Goal: Task Accomplishment & Management: Complete application form

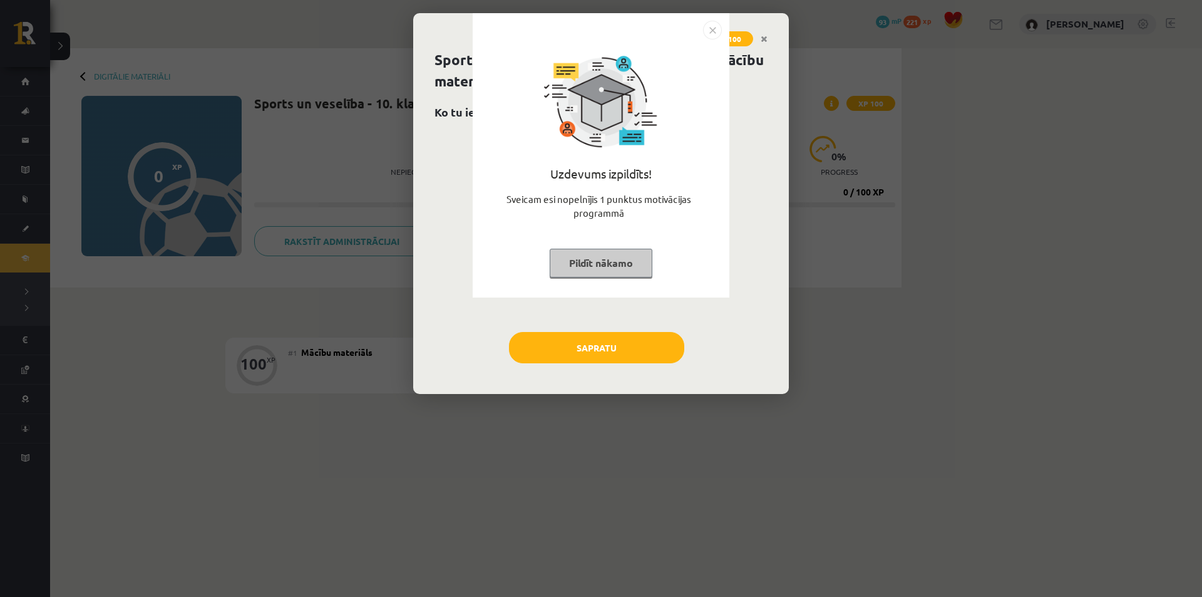
click at [590, 348] on div "Uzdevums izpildīts! Sveicam esi nopelnījis 1 punktus motivācijas programmā Pild…" at bounding box center [601, 298] width 1202 height 597
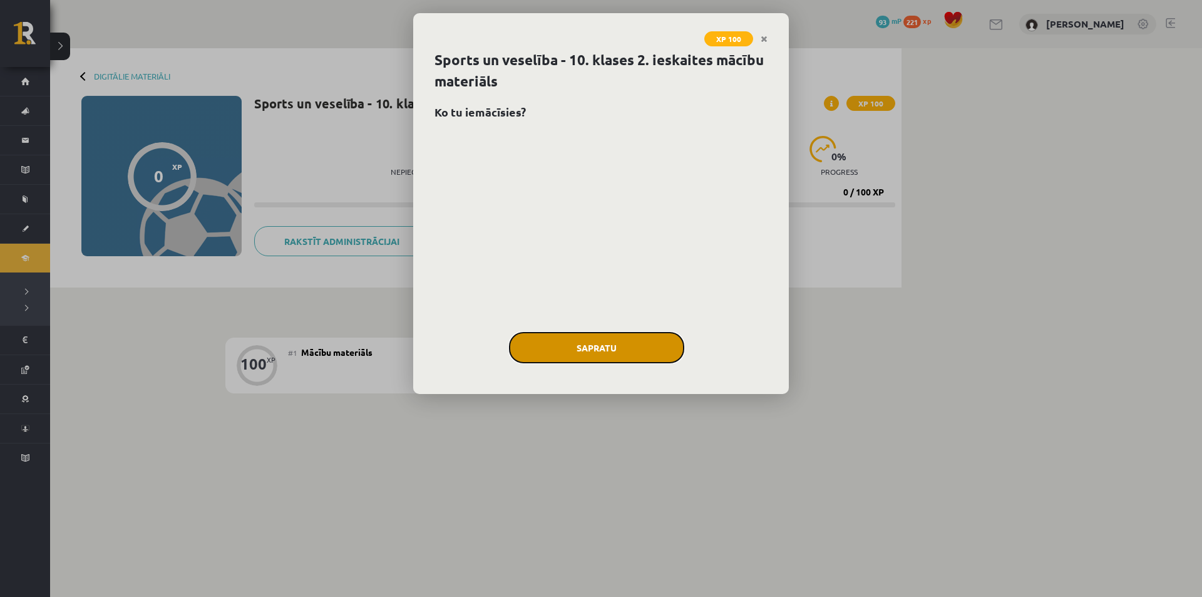
click at [596, 334] on button "Sapratu" at bounding box center [596, 347] width 175 height 31
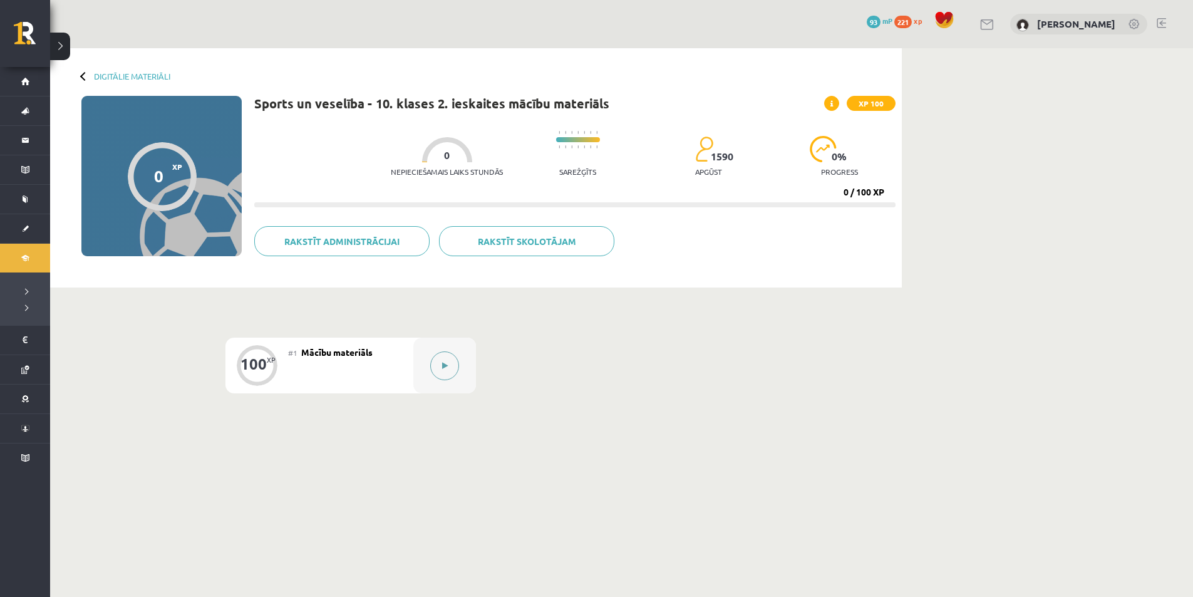
click at [438, 361] on button at bounding box center [444, 365] width 29 height 29
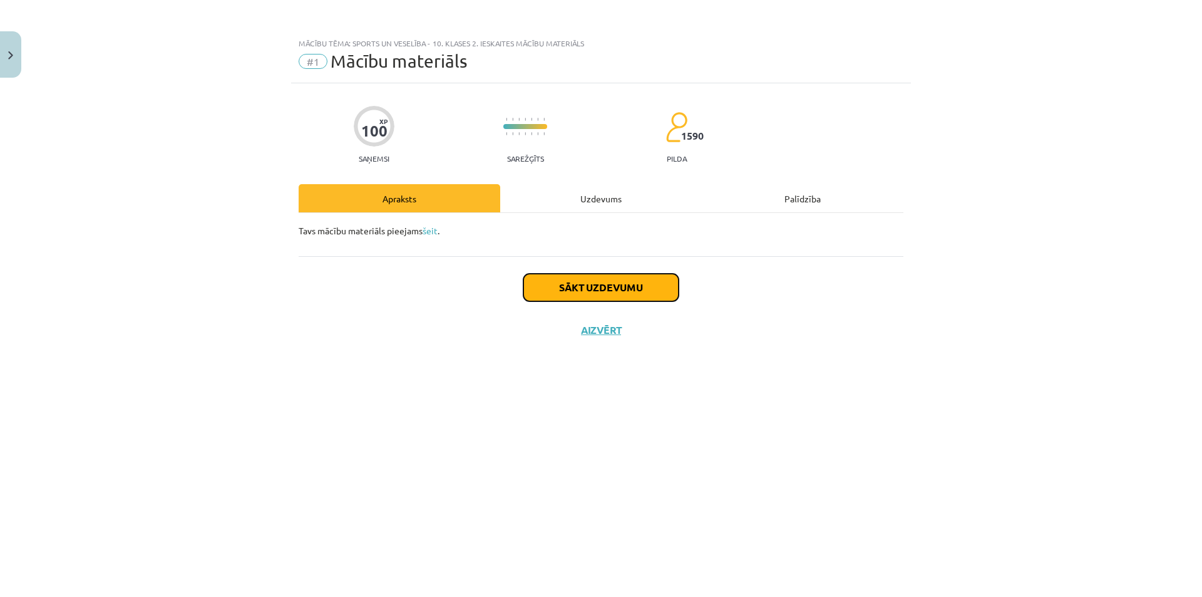
click at [588, 301] on button "Sākt uzdevumu" at bounding box center [600, 288] width 155 height 28
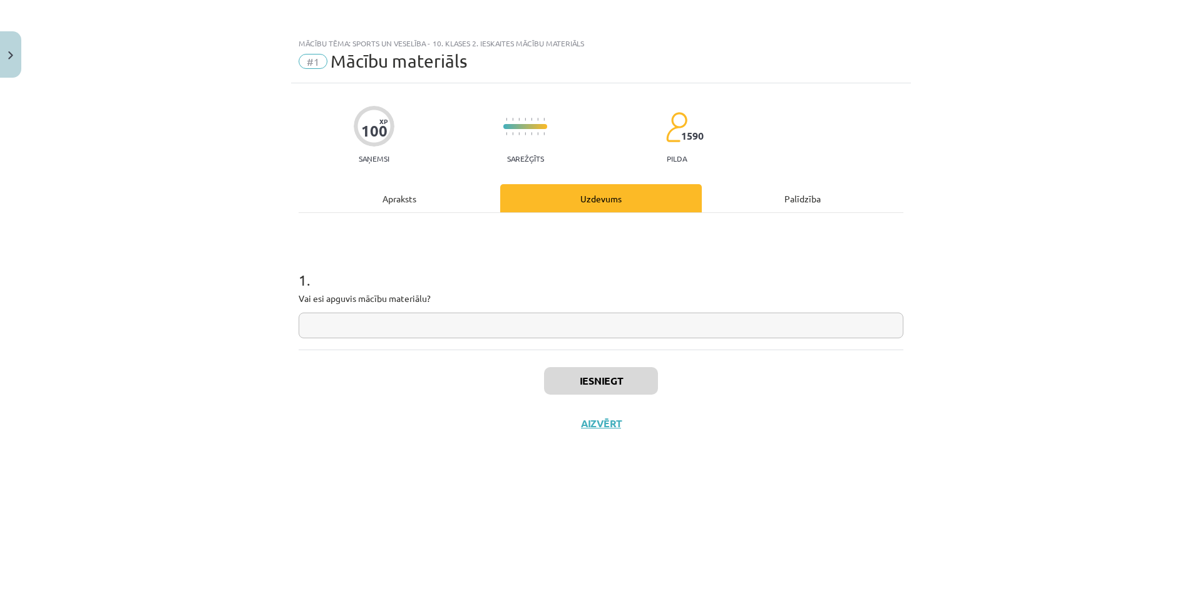
click at [555, 325] on input "text" at bounding box center [601, 325] width 605 height 26
type input "**"
click at [592, 378] on button "Iesniegt" at bounding box center [601, 381] width 114 height 28
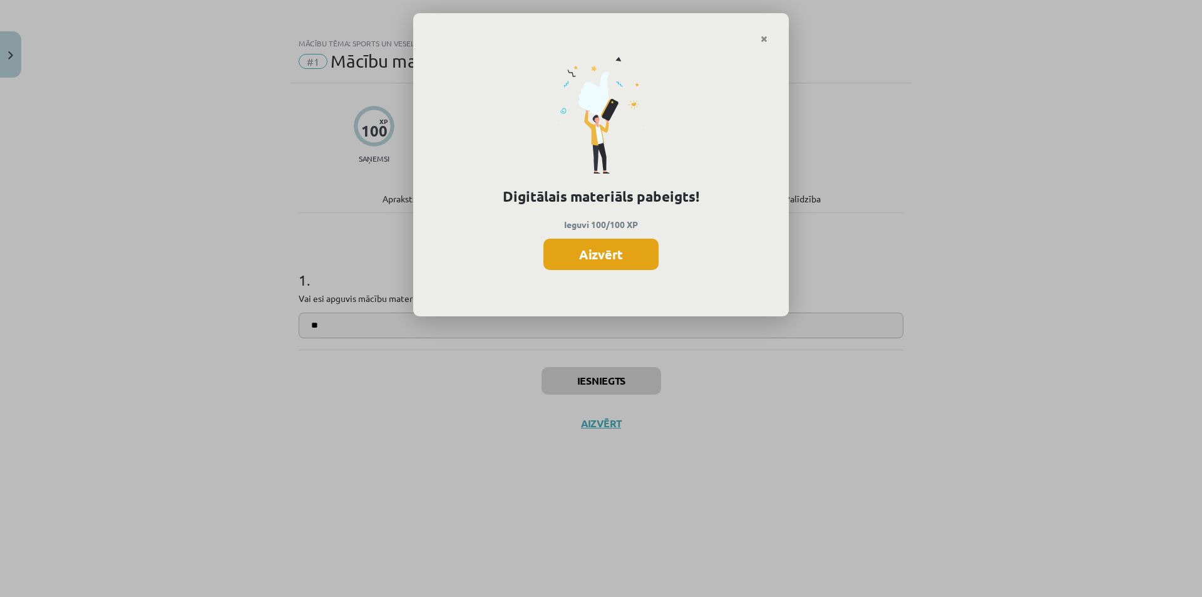
click at [599, 264] on button "Aizvērt" at bounding box center [600, 254] width 115 height 31
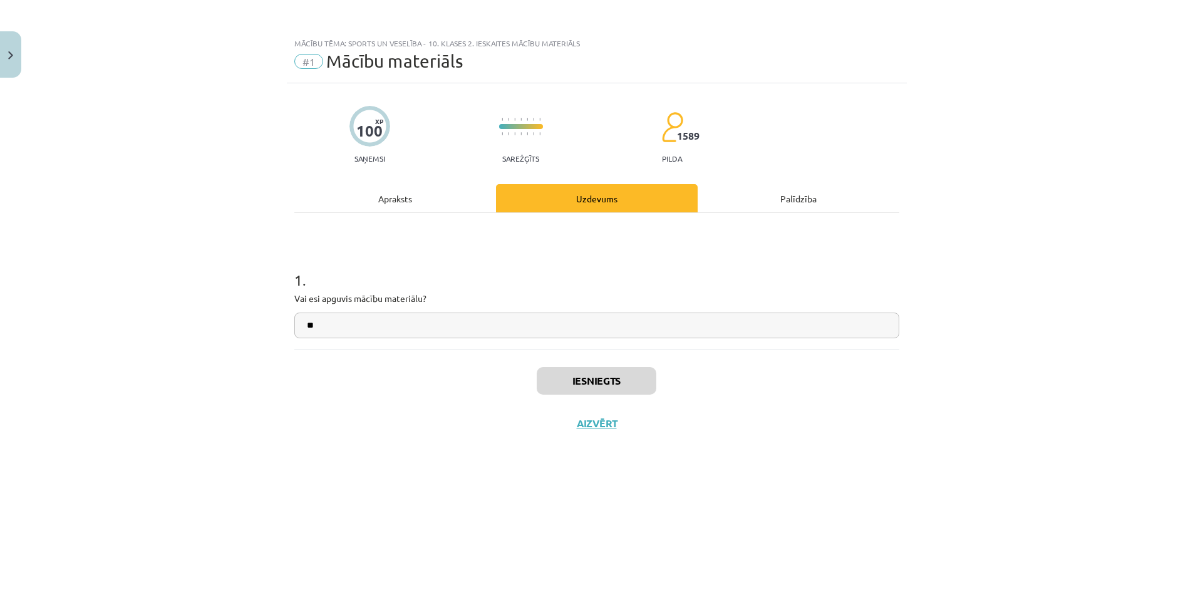
click at [603, 433] on div "Iesniegts Aizvērt" at bounding box center [596, 393] width 605 height 88
click at [606, 427] on button "Aizvērt" at bounding box center [597, 423] width 48 height 13
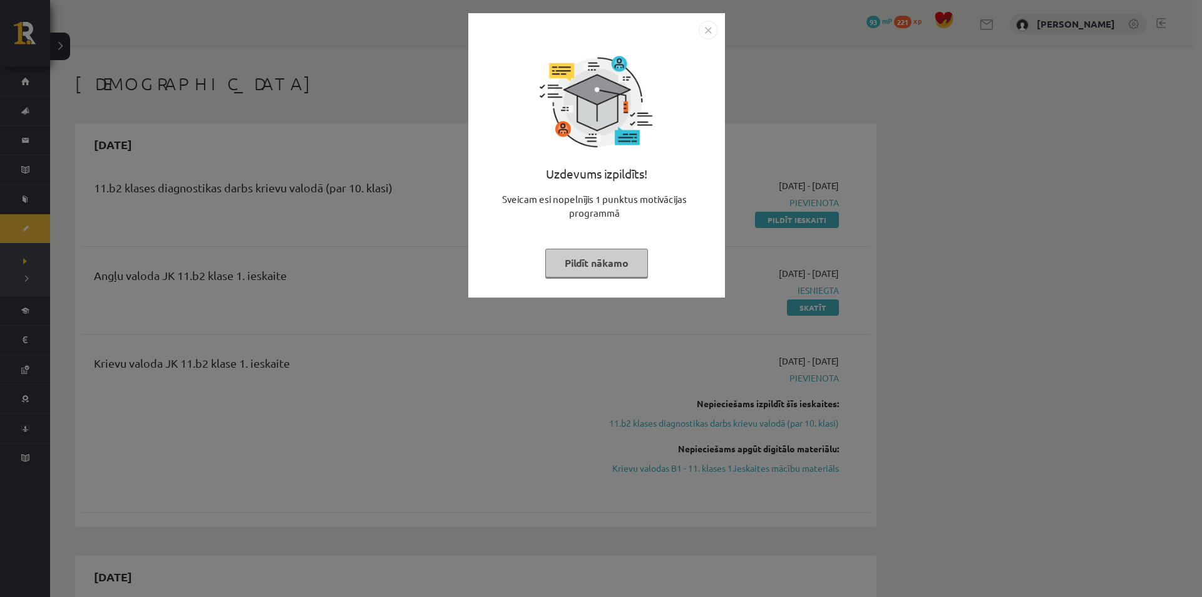
scroll to position [4667, 0]
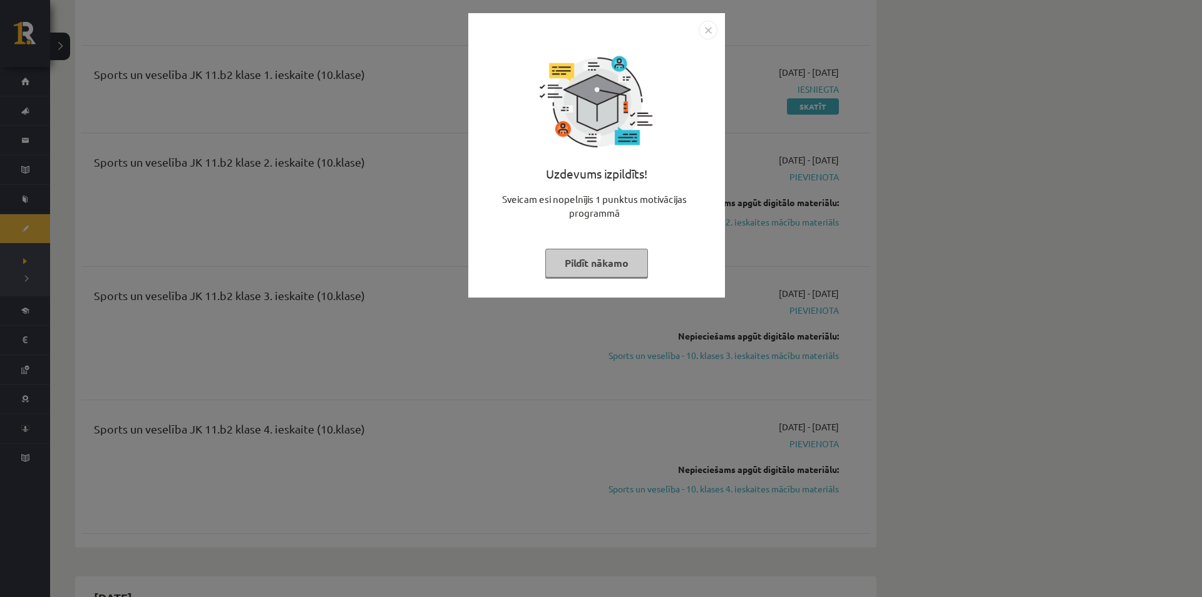
drag, startPoint x: 608, startPoint y: 307, endPoint x: 600, endPoint y: 303, distance: 9.0
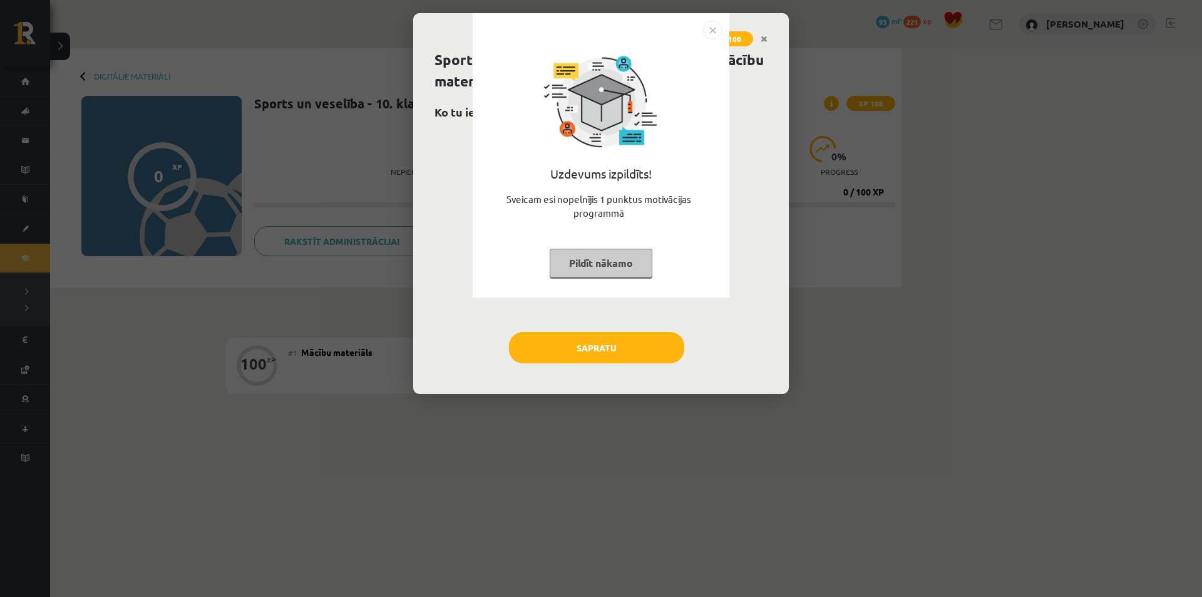
click at [619, 348] on div "Uzdevums izpildīts! Sveicam esi nopelnījis 1 punktus motivācijas programmā Pild…" at bounding box center [601, 298] width 1202 height 597
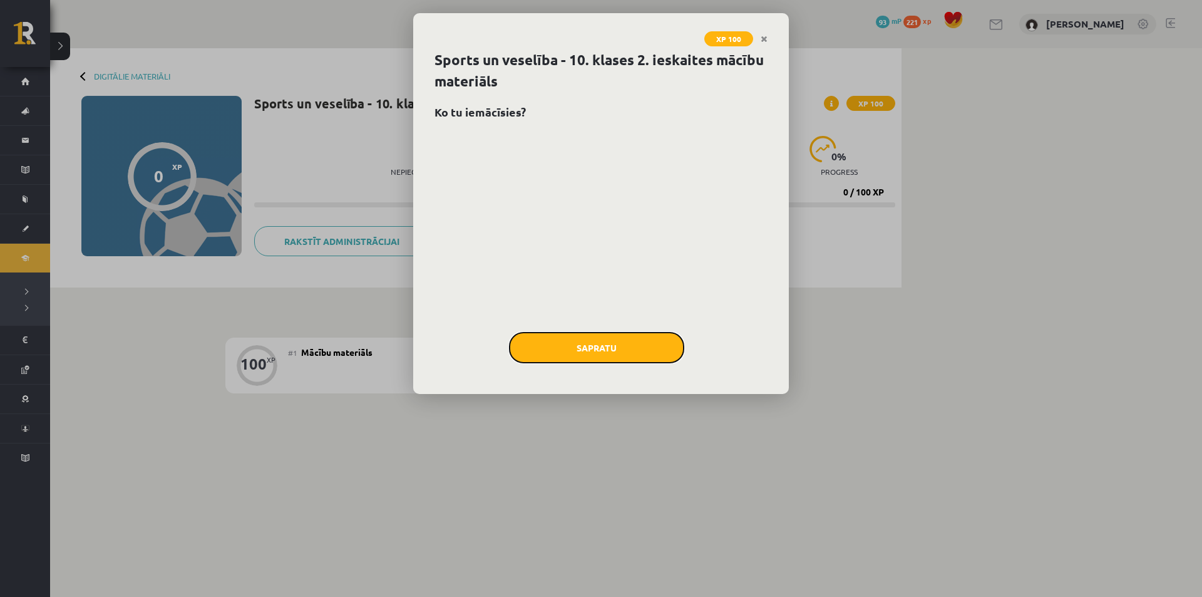
drag, startPoint x: 544, startPoint y: 347, endPoint x: 535, endPoint y: 349, distance: 9.0
click at [545, 348] on button "Sapratu" at bounding box center [596, 347] width 175 height 31
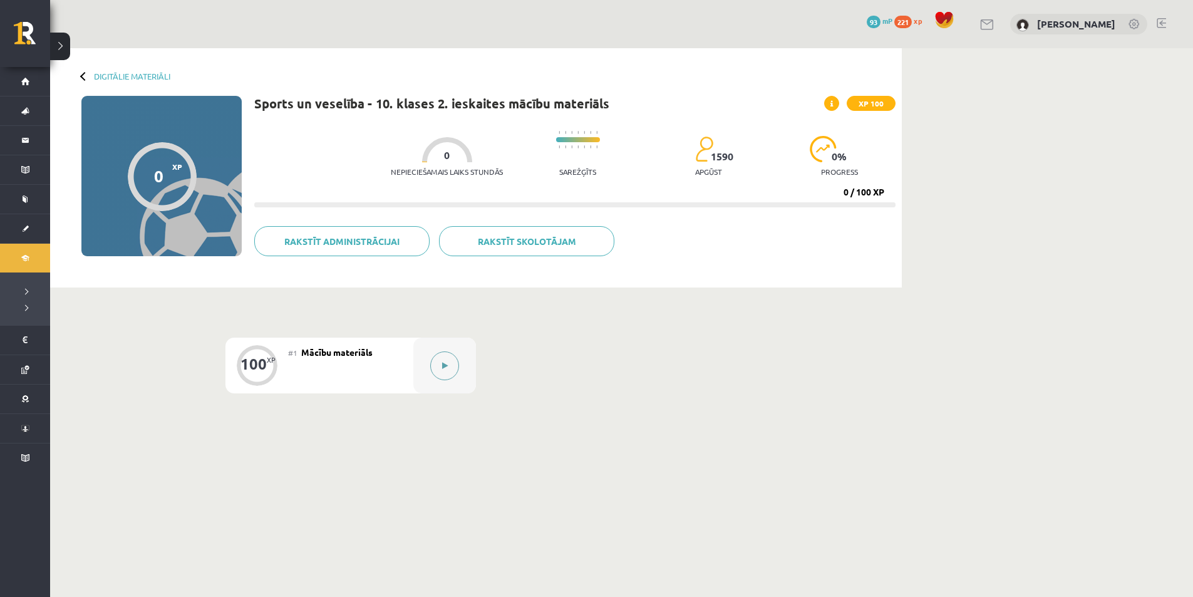
click at [429, 372] on div at bounding box center [444, 365] width 63 height 56
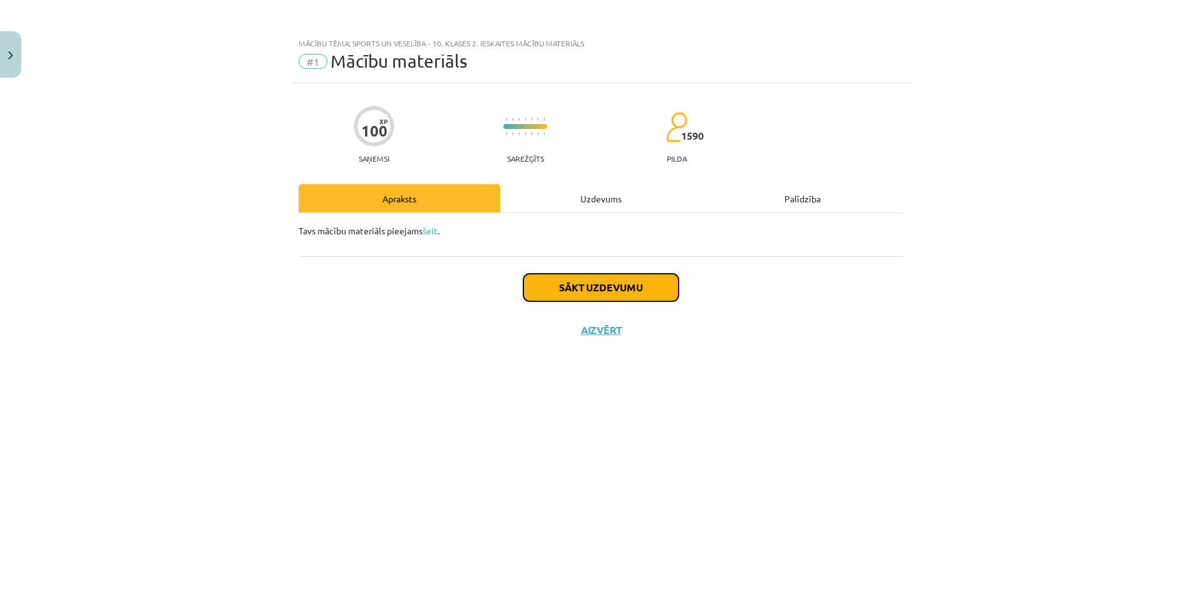
click at [588, 287] on button "Sākt uzdevumu" at bounding box center [600, 288] width 155 height 28
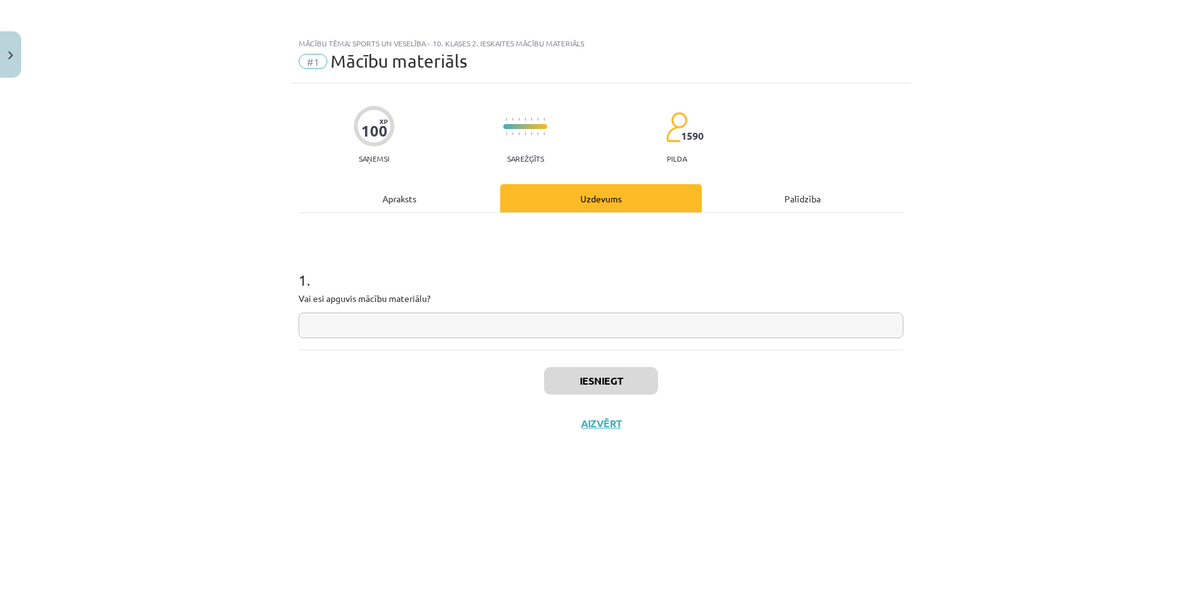
click at [543, 319] on input "text" at bounding box center [601, 325] width 605 height 26
type input "**"
click at [584, 392] on button "Iesniegt" at bounding box center [601, 381] width 114 height 28
click at [595, 379] on button "Iesniegt" at bounding box center [601, 381] width 114 height 28
click at [609, 379] on button "Iesniegt" at bounding box center [601, 381] width 114 height 28
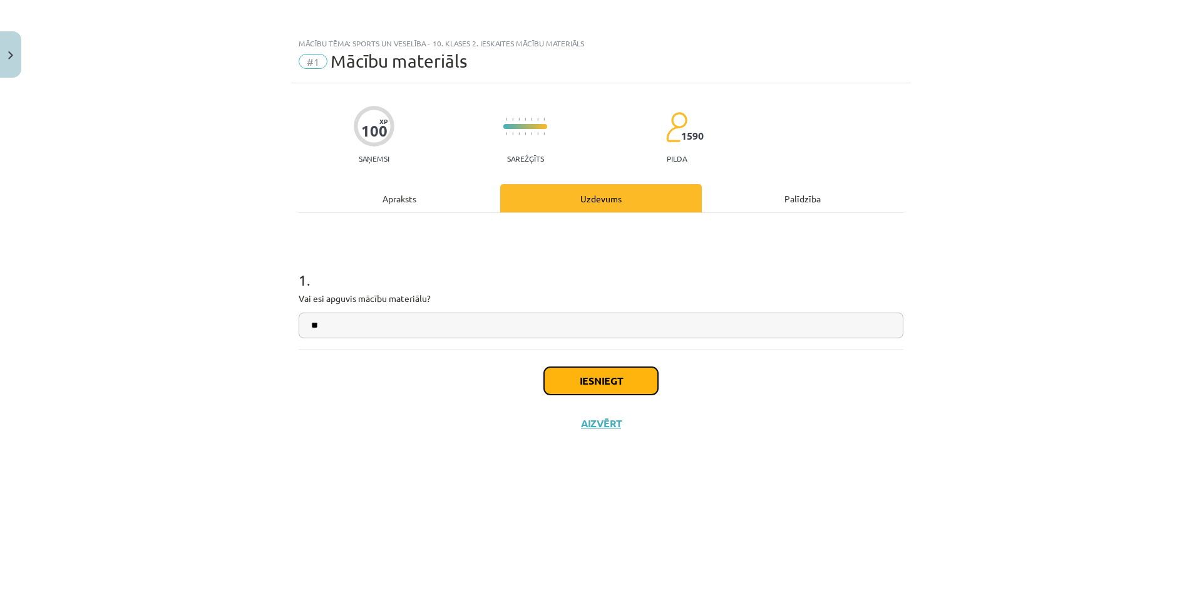
click at [609, 379] on button "Iesniegt" at bounding box center [601, 381] width 114 height 28
click at [606, 425] on button "Aizvērt" at bounding box center [601, 423] width 48 height 13
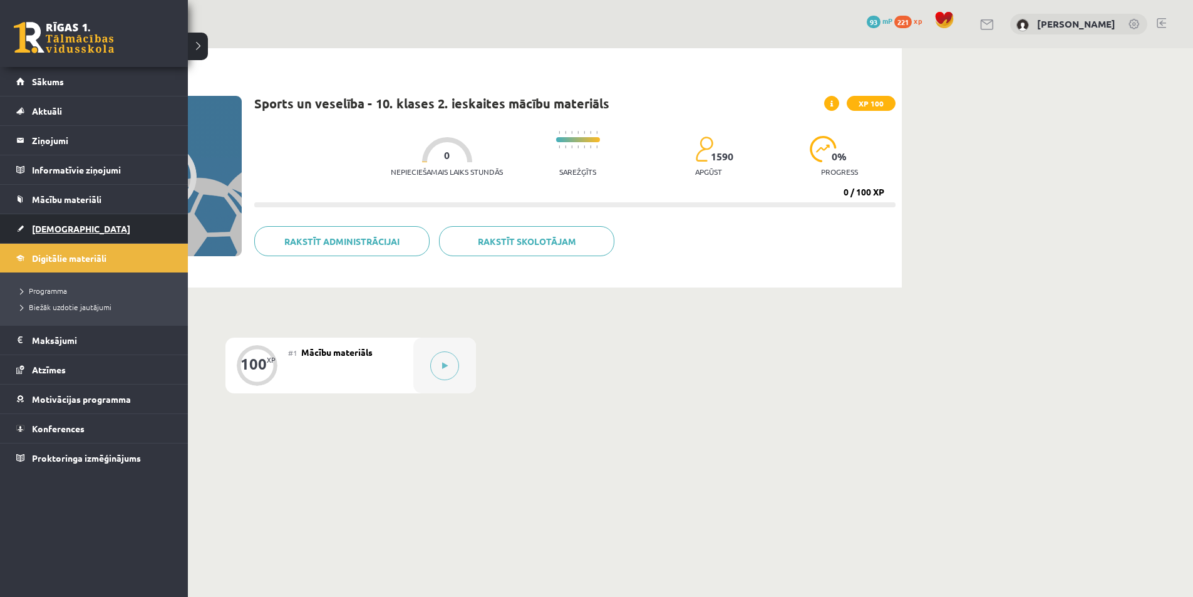
click at [19, 226] on link "[DEMOGRAPHIC_DATA]" at bounding box center [94, 228] width 156 height 29
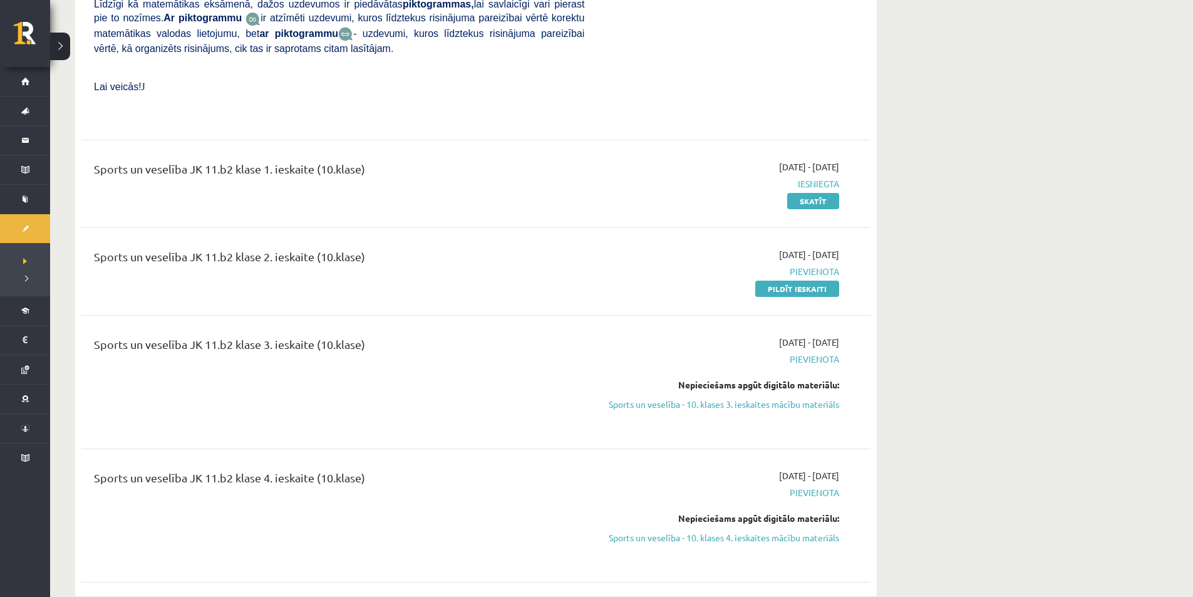
scroll to position [4591, 0]
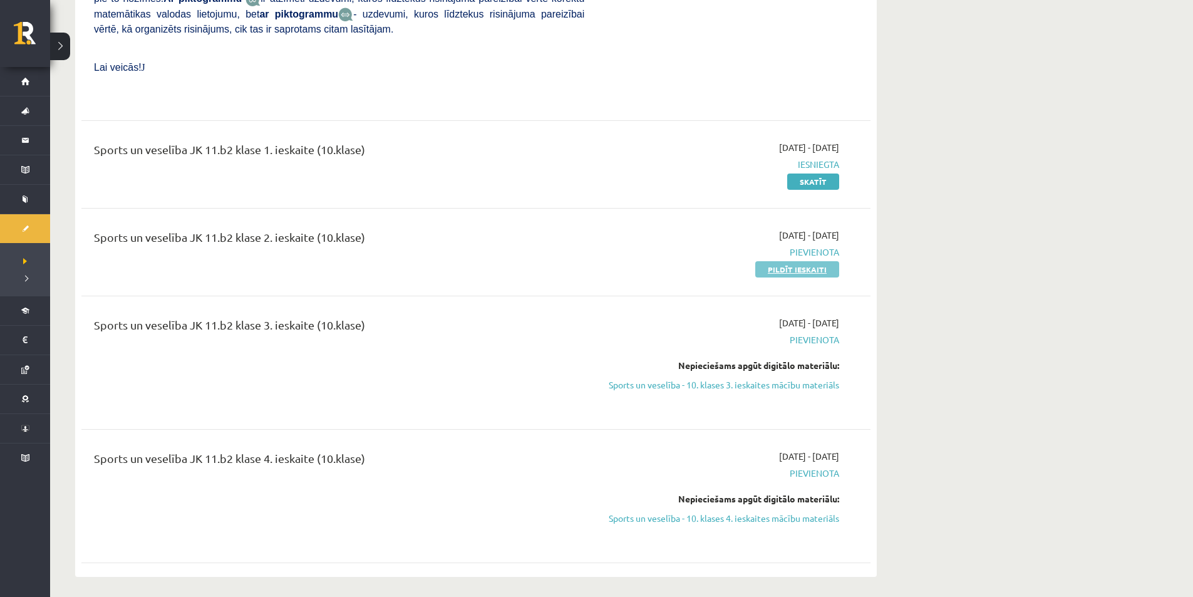
click at [776, 261] on link "Pildīt ieskaiti" at bounding box center [797, 269] width 84 height 16
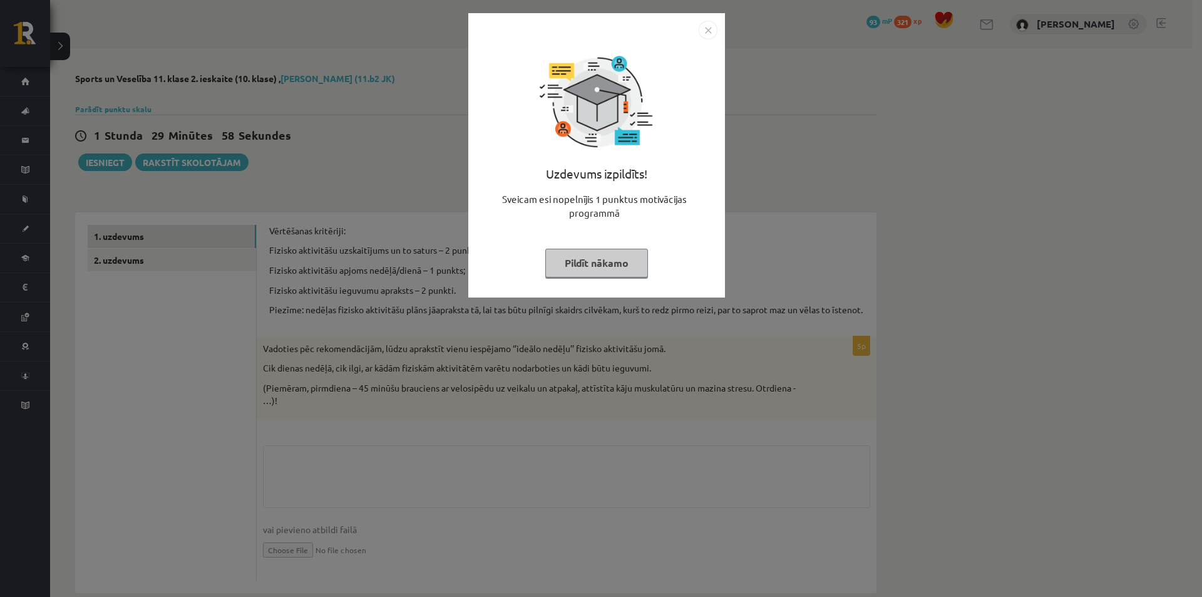
click at [604, 252] on button "Pildīt nākamo" at bounding box center [596, 263] width 103 height 29
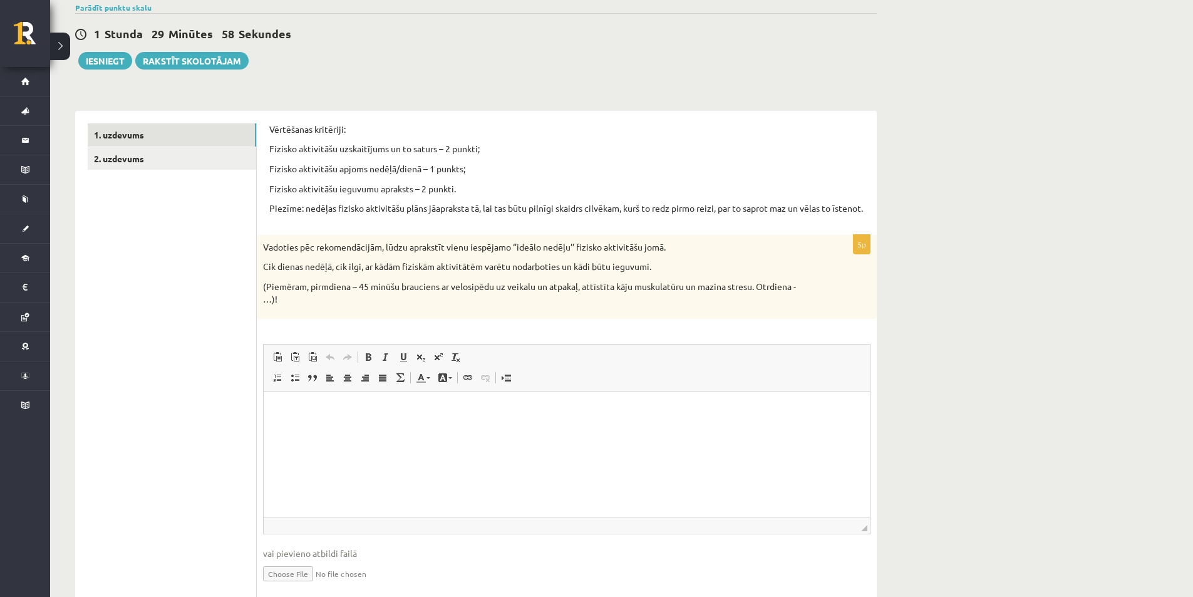
scroll to position [160, 0]
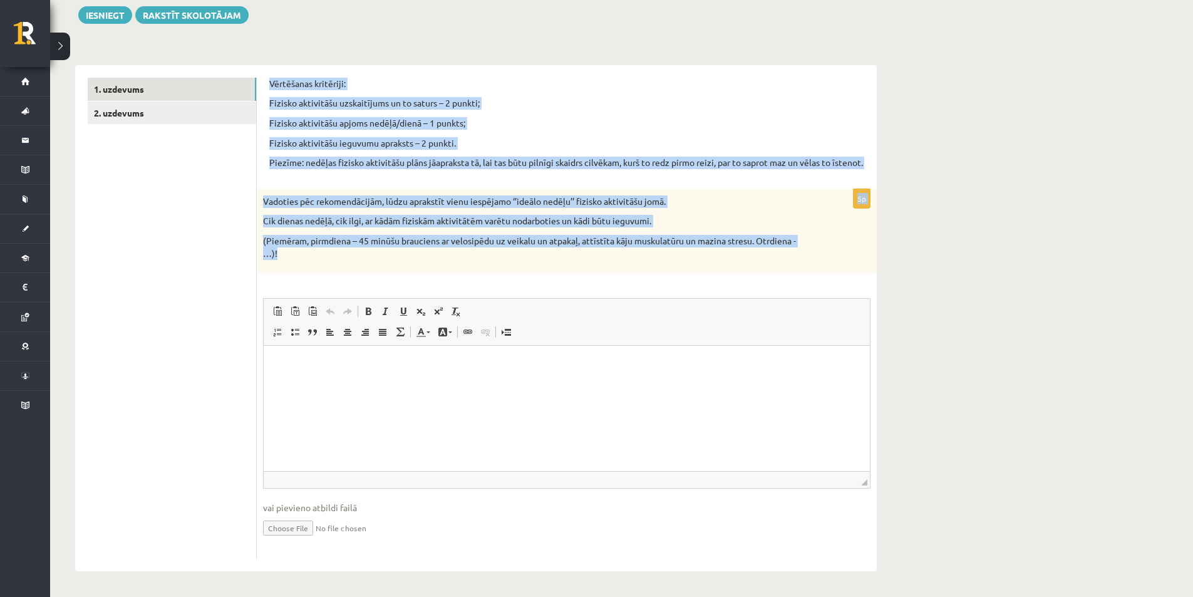
drag, startPoint x: 268, startPoint y: 70, endPoint x: 389, endPoint y: 251, distance: 217.9
click at [389, 251] on div "Vērtēšanas kritēriji: Fizisko aktivitāšu uzskaitījums un to saturs – 2 punkti; …" at bounding box center [567, 318] width 620 height 506
copy form "Vērtēšanas kritēriji: Fizisko aktivitāšu uzskaitījums un to saturs – 2 punkti; …"
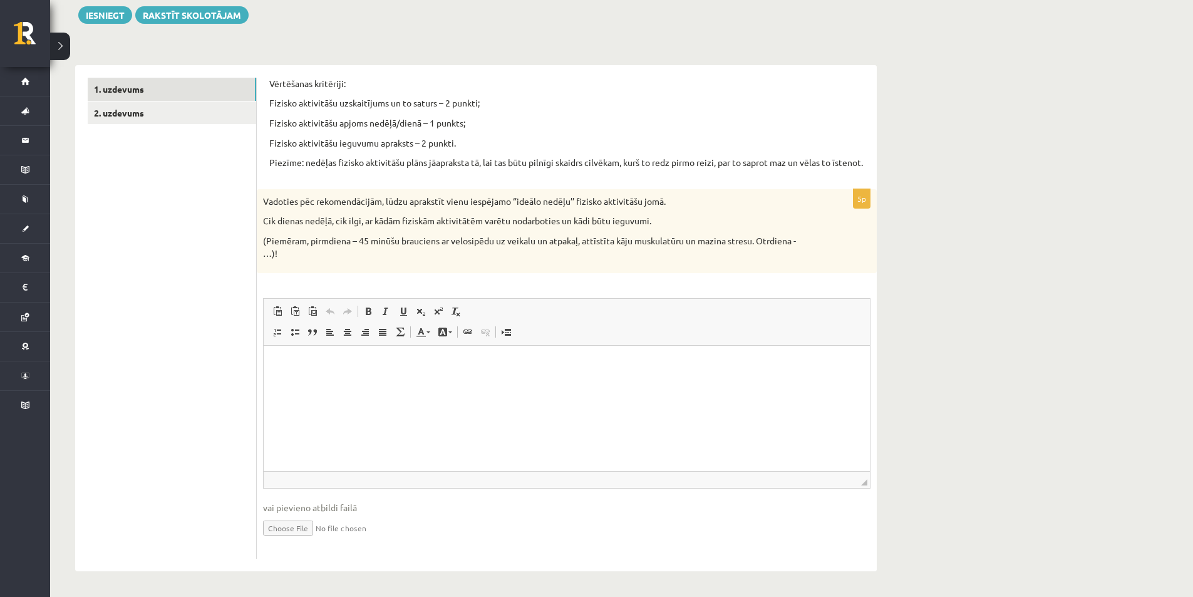
click at [195, 145] on ul "1. uzdevums 2. uzdevums" at bounding box center [172, 318] width 169 height 481
click at [402, 374] on html at bounding box center [567, 365] width 606 height 38
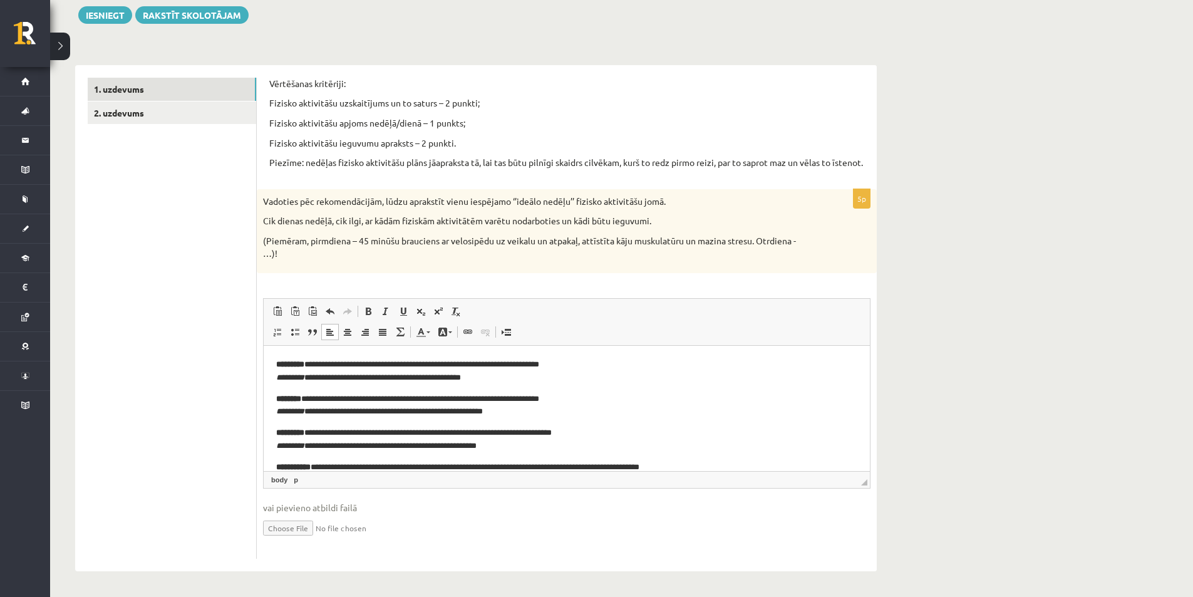
scroll to position [131, 0]
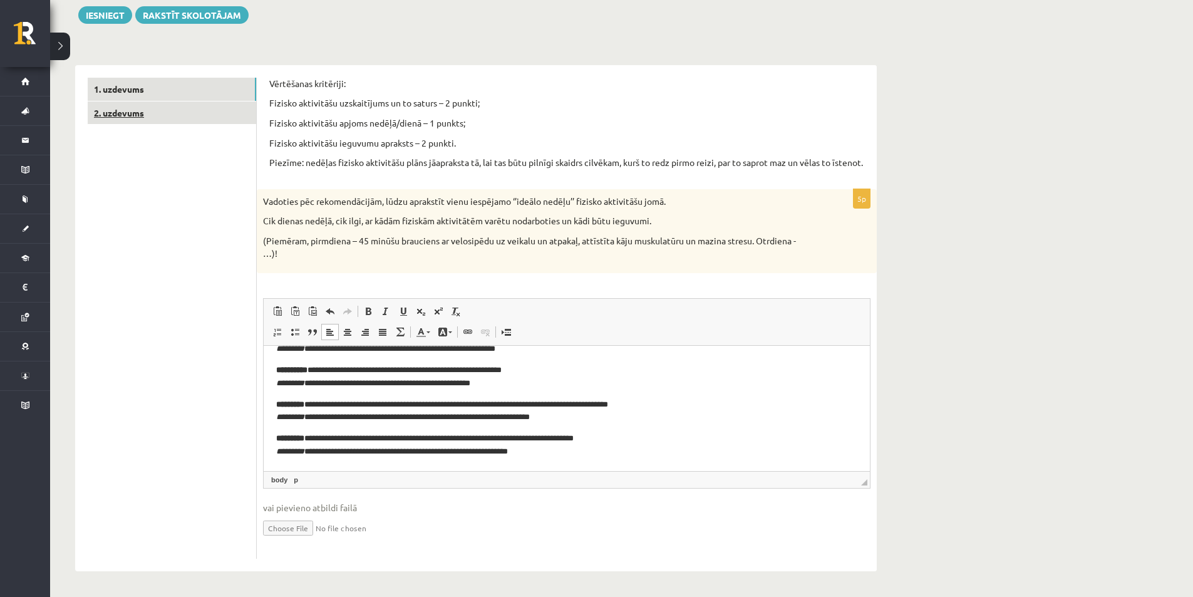
click at [172, 110] on link "2. uzdevums" at bounding box center [172, 112] width 168 height 23
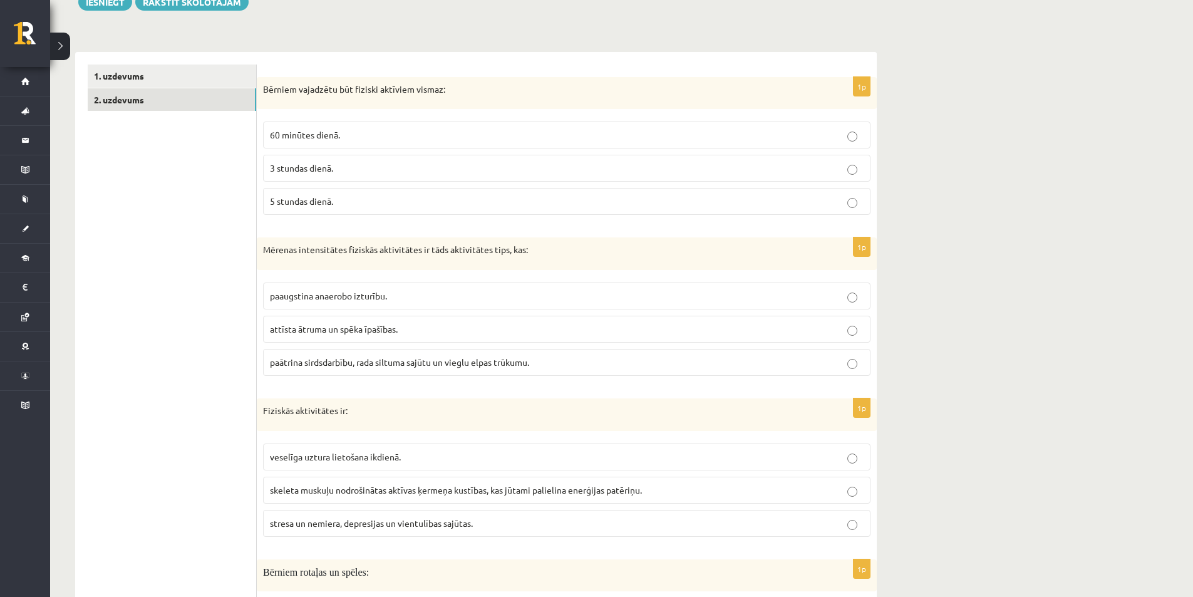
click at [313, 145] on label "60 minūtes dienā." at bounding box center [566, 134] width 607 height 27
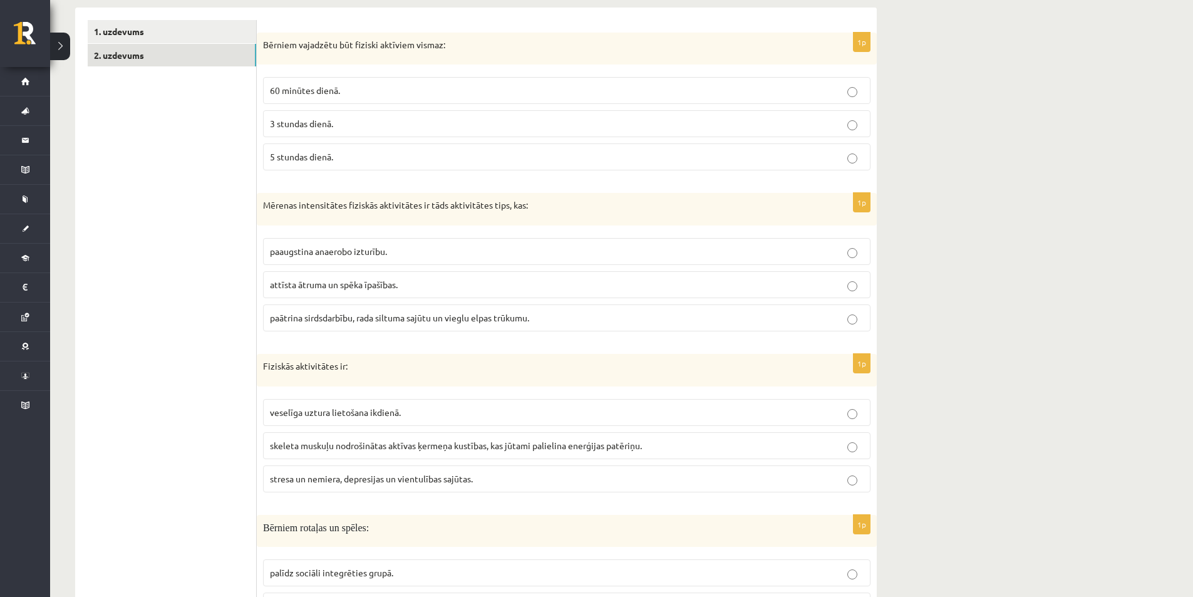
scroll to position [160, 0]
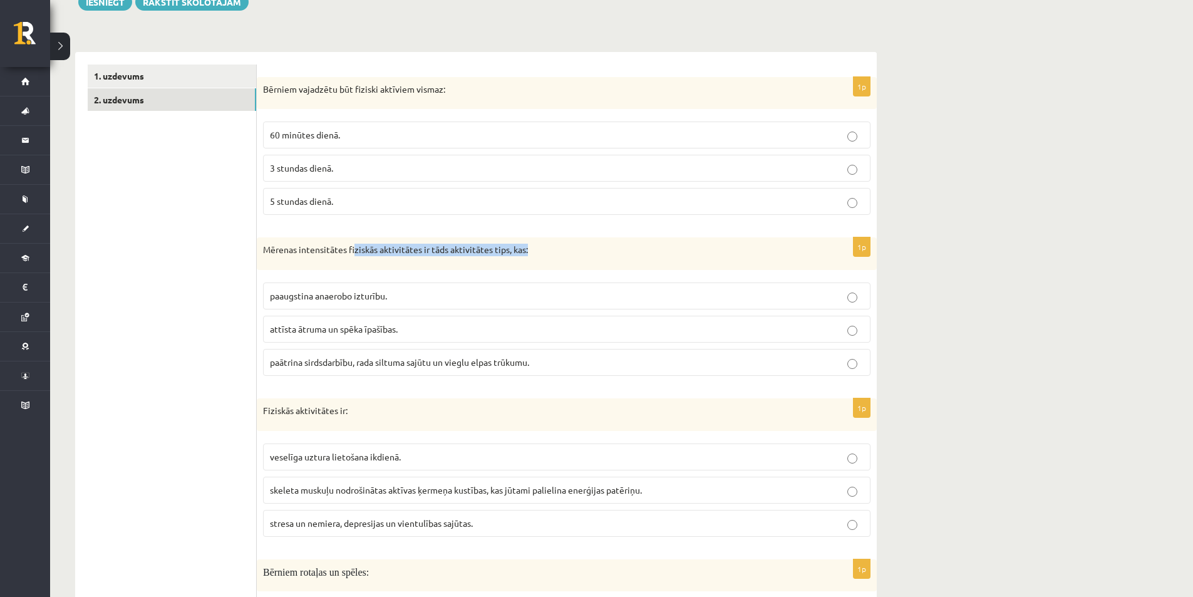
drag, startPoint x: 354, startPoint y: 253, endPoint x: 529, endPoint y: 259, distance: 175.4
click at [529, 259] on div "Mērenas intensitātes fiziskās aktivitātes ir tāds aktivitātes tips, kas:" at bounding box center [567, 253] width 620 height 33
click at [396, 265] on div "Mērenas intensitātes fiziskās aktivitātes ir tāds aktivitātes tips, kas:" at bounding box center [567, 253] width 620 height 33
click at [400, 242] on div "Mērenas intensitātes fiziskās aktivitātes ir tāds aktivitātes tips, kas:" at bounding box center [567, 253] width 620 height 33
click at [394, 242] on div "Mērenas intensitātes fiziskās aktivitātes ir tāds aktivitātes tips, kas:" at bounding box center [567, 253] width 620 height 33
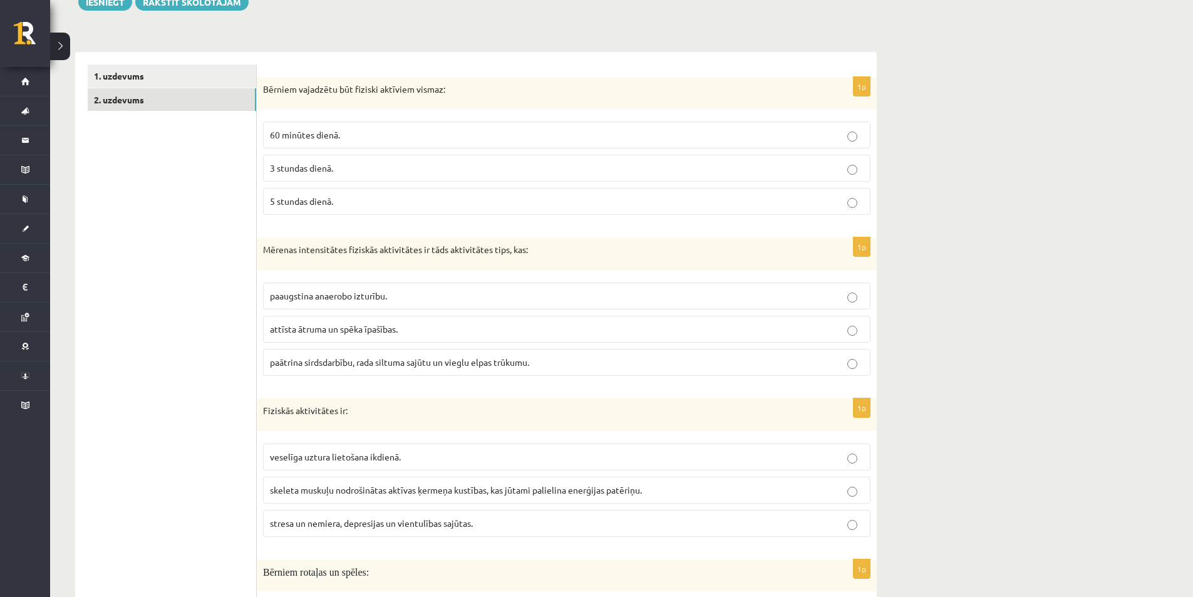
click at [359, 371] on label "paātrina sirdsdarbību, rada siltuma sajūtu un vieglu elpas trūkumu." at bounding box center [566, 362] width 607 height 27
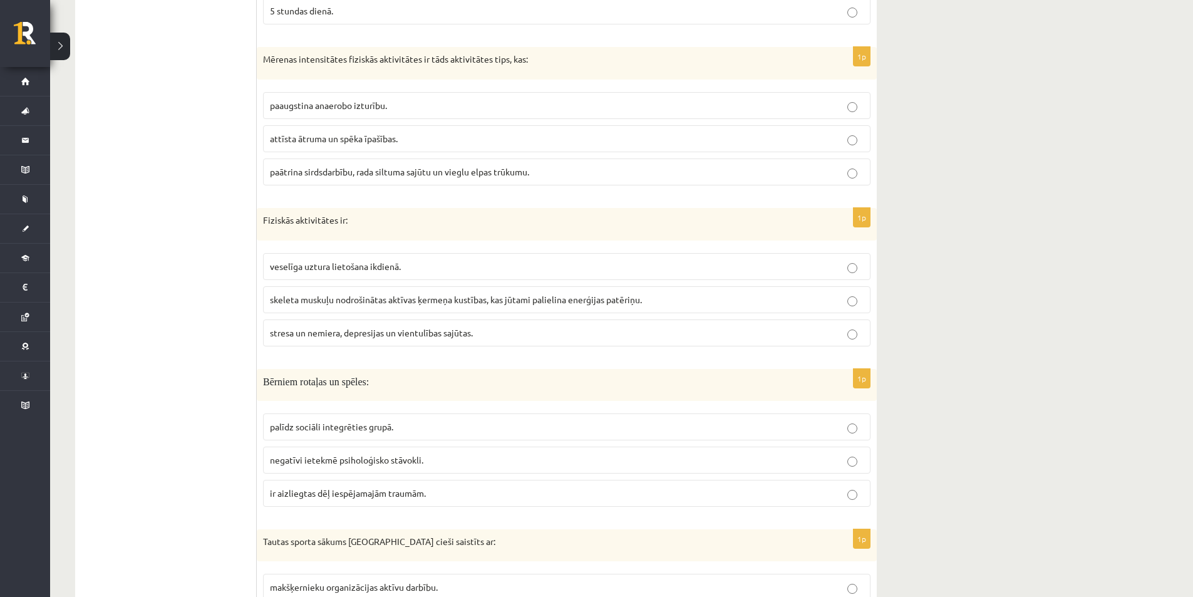
scroll to position [369, 0]
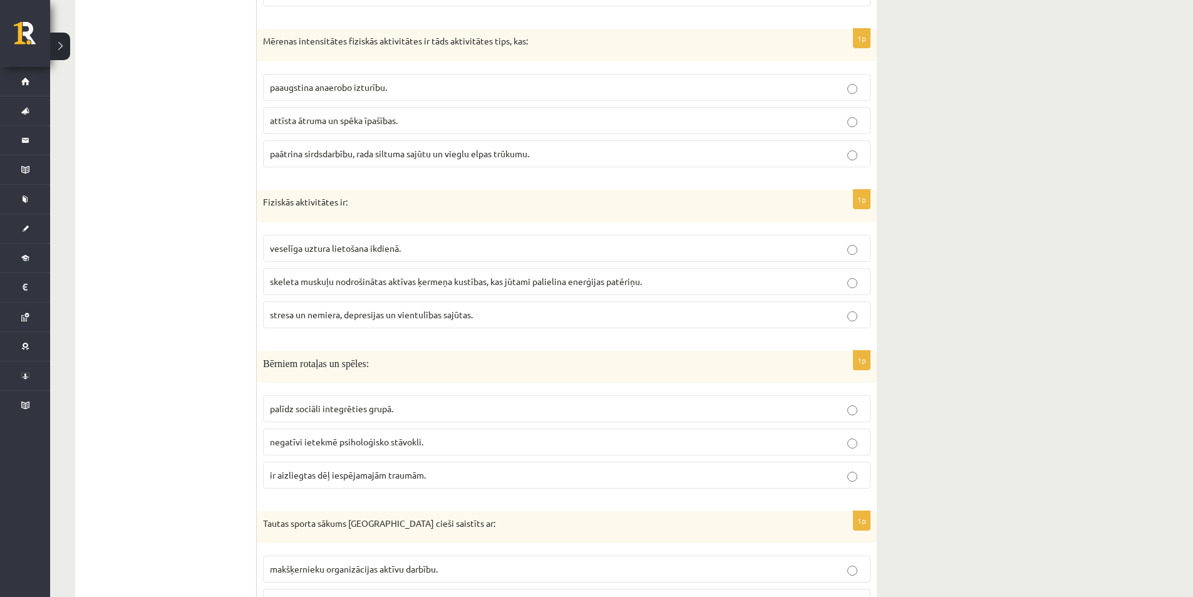
click at [341, 284] on span "skeleta muskuļu nodrošinātas aktīvas ķermeņa kustības, kas jūtami palielina ene…" at bounding box center [456, 280] width 372 height 11
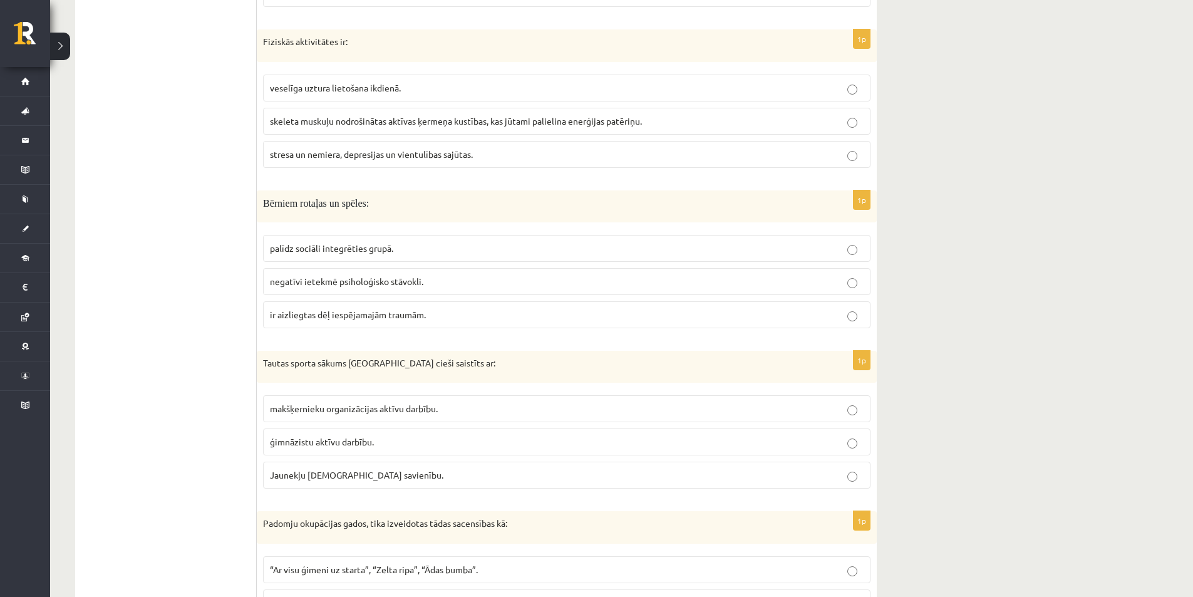
scroll to position [578, 0]
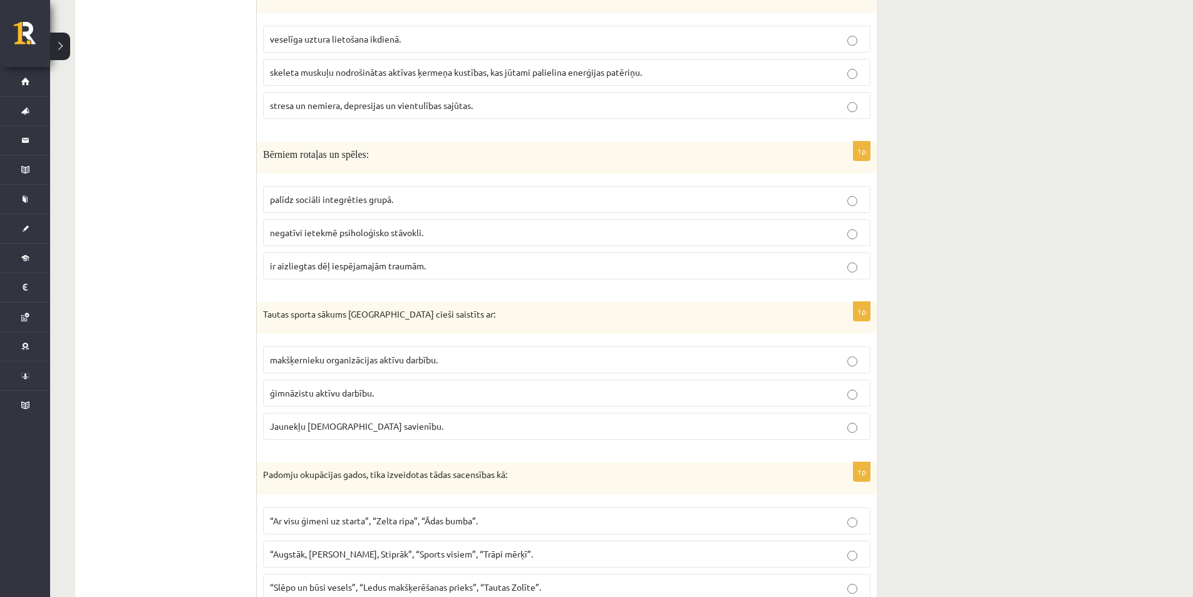
click at [349, 193] on p "palīdz sociāli integrēties grupā." at bounding box center [567, 199] width 594 height 13
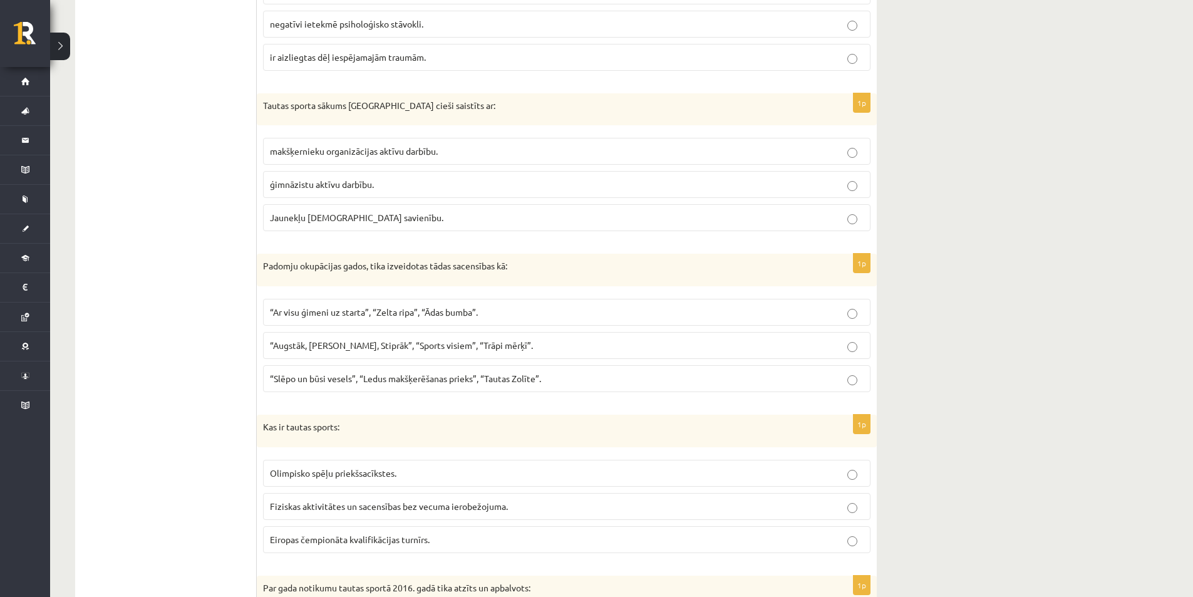
click at [368, 183] on span "ģimnāzistu aktīvu darbību." at bounding box center [322, 183] width 104 height 11
drag, startPoint x: 270, startPoint y: 264, endPoint x: 365, endPoint y: 269, distance: 95.3
click at [365, 269] on div "**********" at bounding box center [475, 242] width 801 height 1632
click at [365, 269] on p "Padomju okupācijas gados, tika izveidotas tādas sacensības kā:" at bounding box center [535, 266] width 545 height 13
click at [412, 378] on span "“Slēpo un būsi vesels”, “Ledus makšķerēšanas prieks”, “Tautas Zolīte”." at bounding box center [405, 378] width 271 height 11
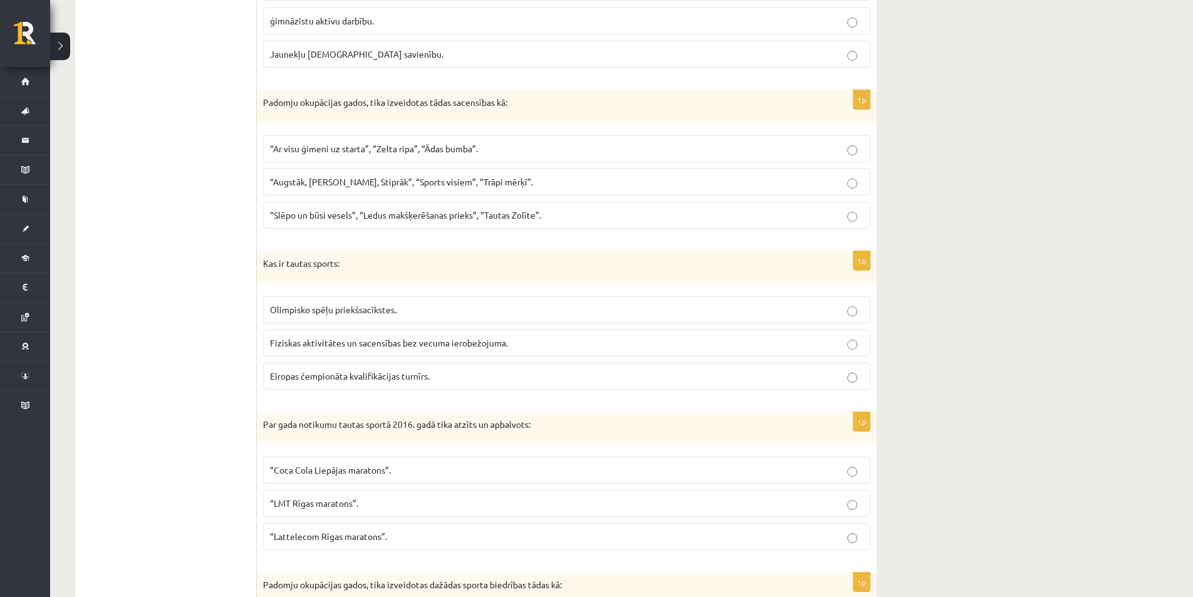
scroll to position [995, 0]
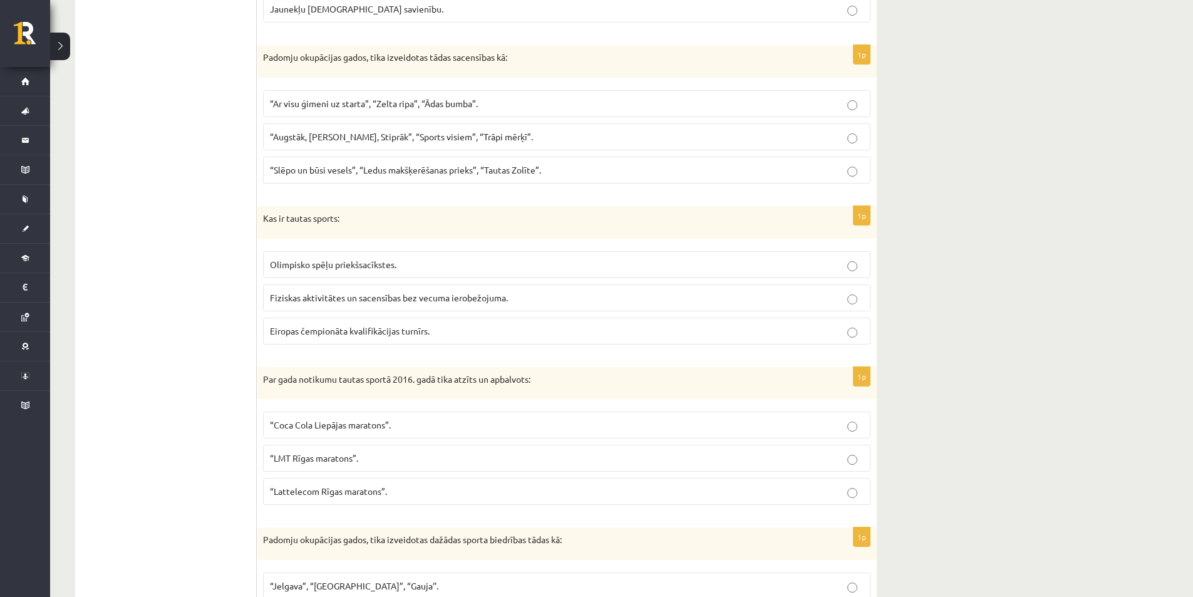
click at [361, 305] on label "Fiziskas aktivitātes un sacensības bez vecuma ierobežojuma." at bounding box center [566, 297] width 607 height 27
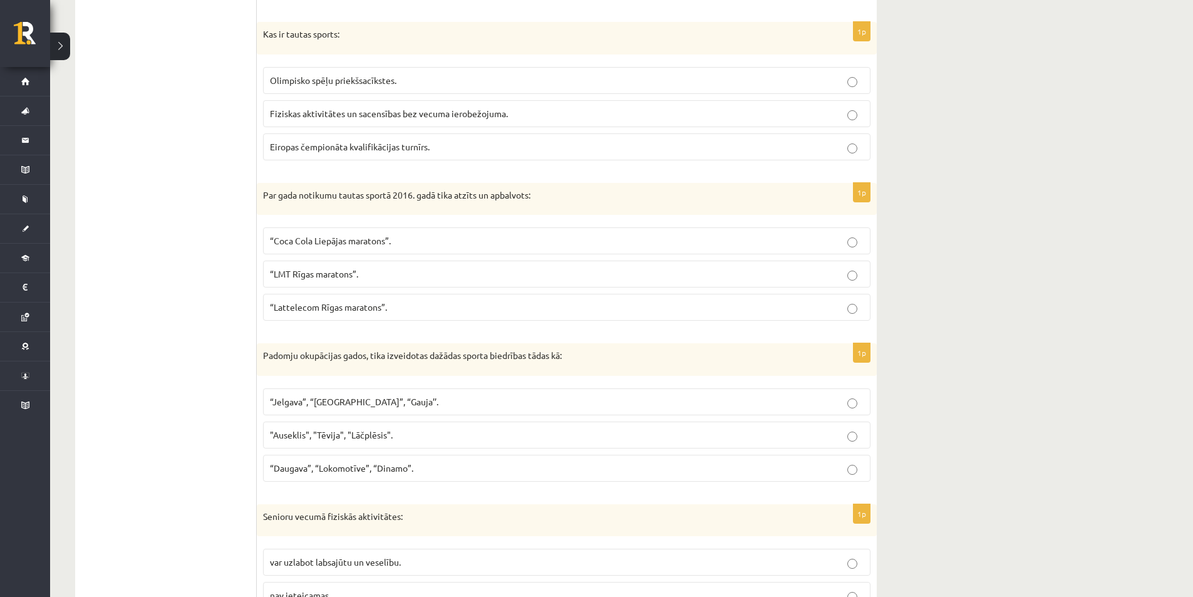
scroll to position [1204, 0]
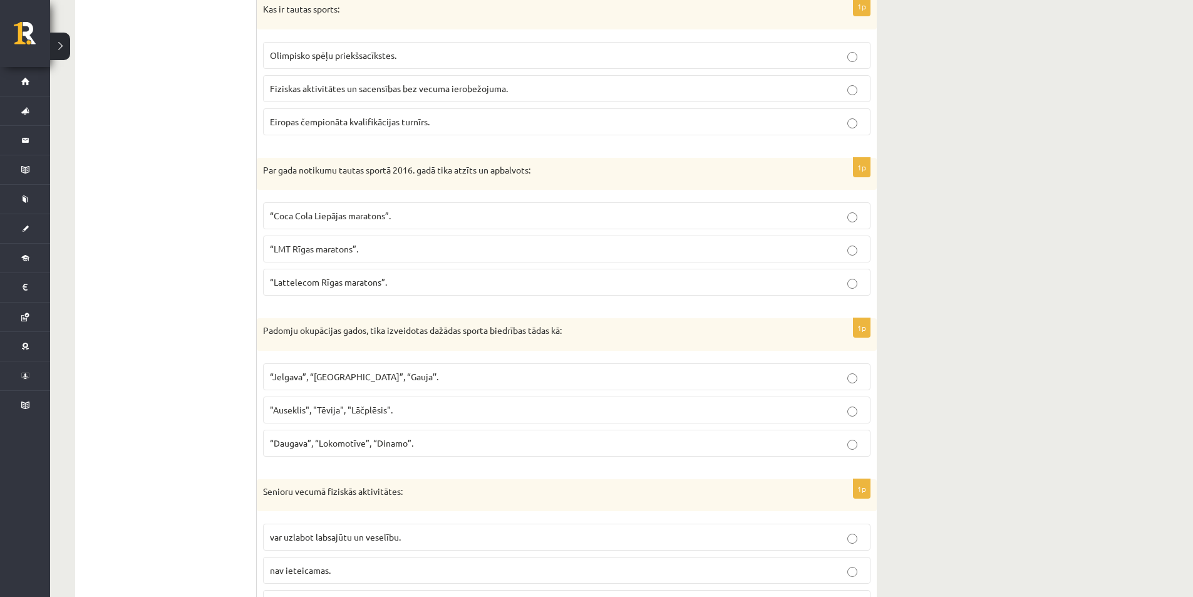
click at [314, 249] on span "“LMT Rīgas maratons”." at bounding box center [314, 248] width 88 height 11
click at [306, 291] on label "“Lattelecom Rīgas maratons”." at bounding box center [566, 282] width 607 height 27
click at [337, 252] on span "“LMT Rīgas maratons”." at bounding box center [314, 248] width 88 height 11
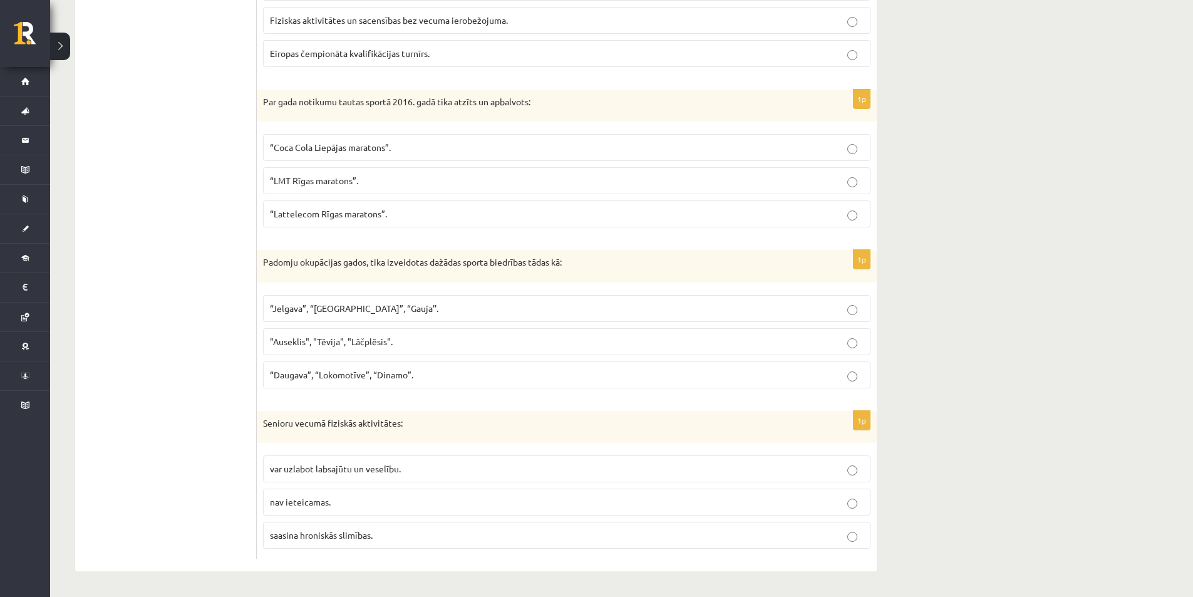
scroll to position [1273, 0]
click at [386, 377] on span "“Daugava”, “Lokomotīve”, “Dinamo”." at bounding box center [341, 374] width 143 height 11
click at [401, 471] on span "var uzlabot labsajūtu un veselību." at bounding box center [335, 468] width 131 height 11
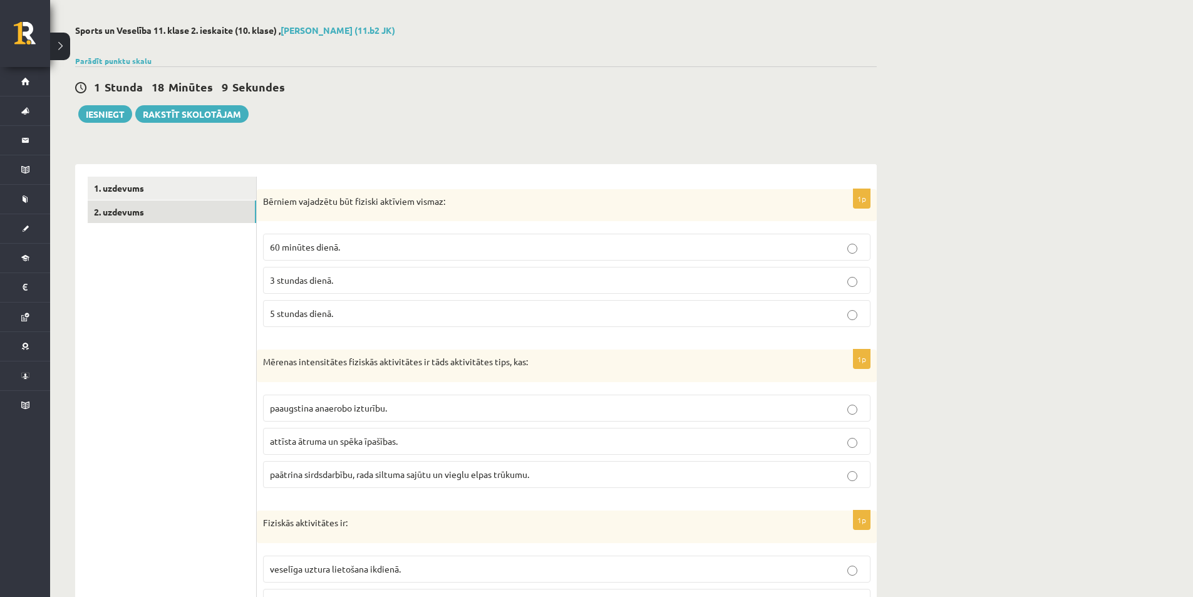
scroll to position [0, 0]
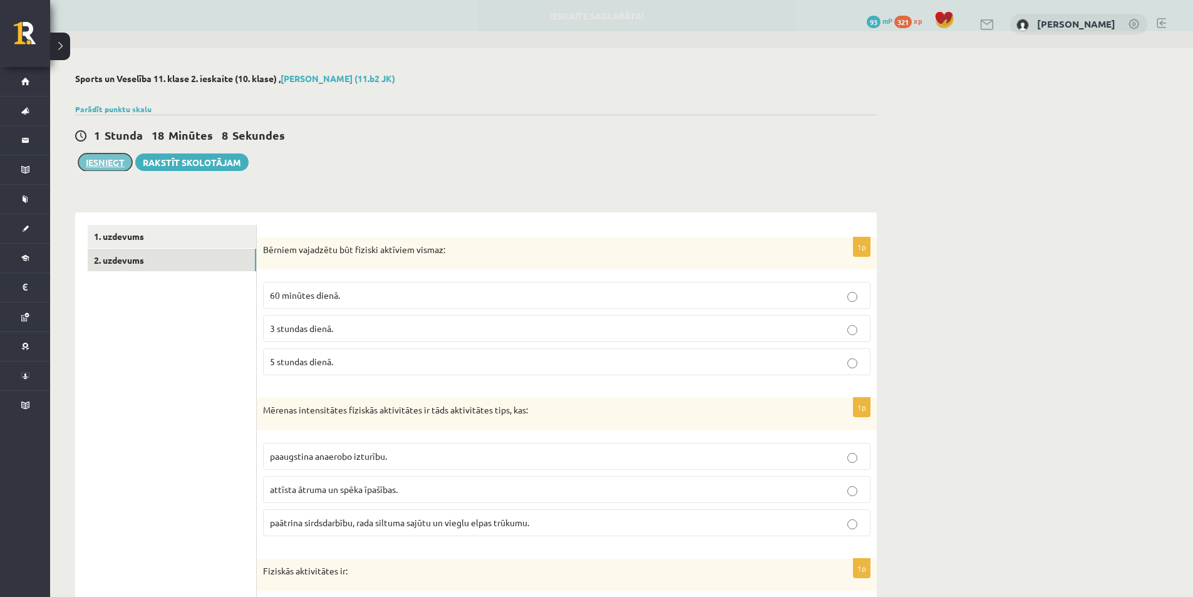
click at [115, 166] on button "Iesniegt" at bounding box center [105, 162] width 54 height 18
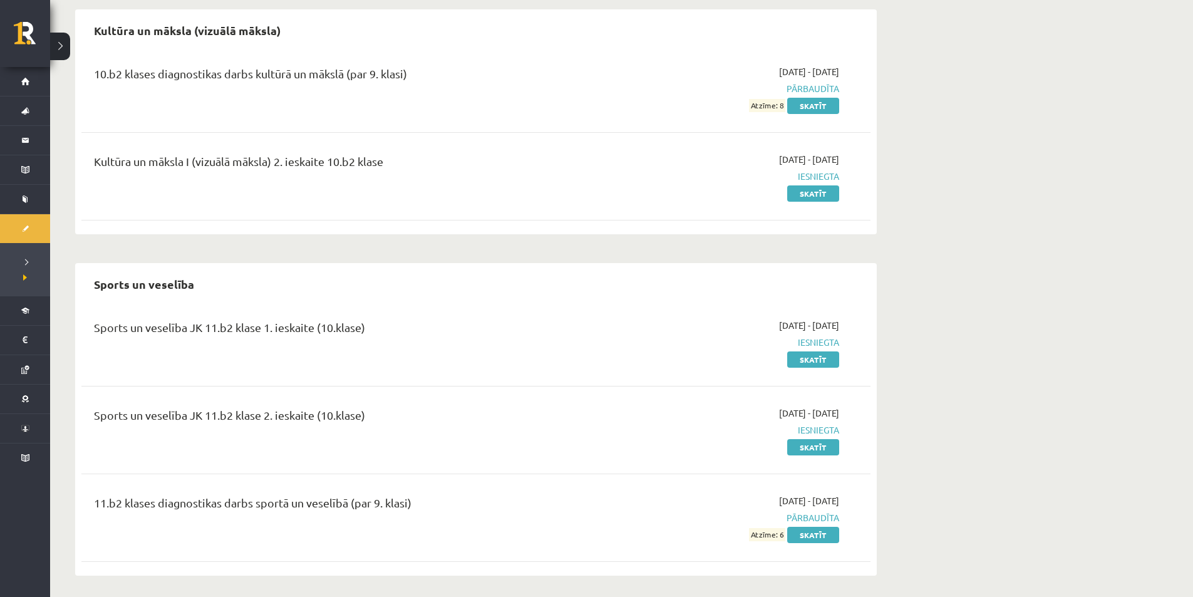
scroll to position [371, 0]
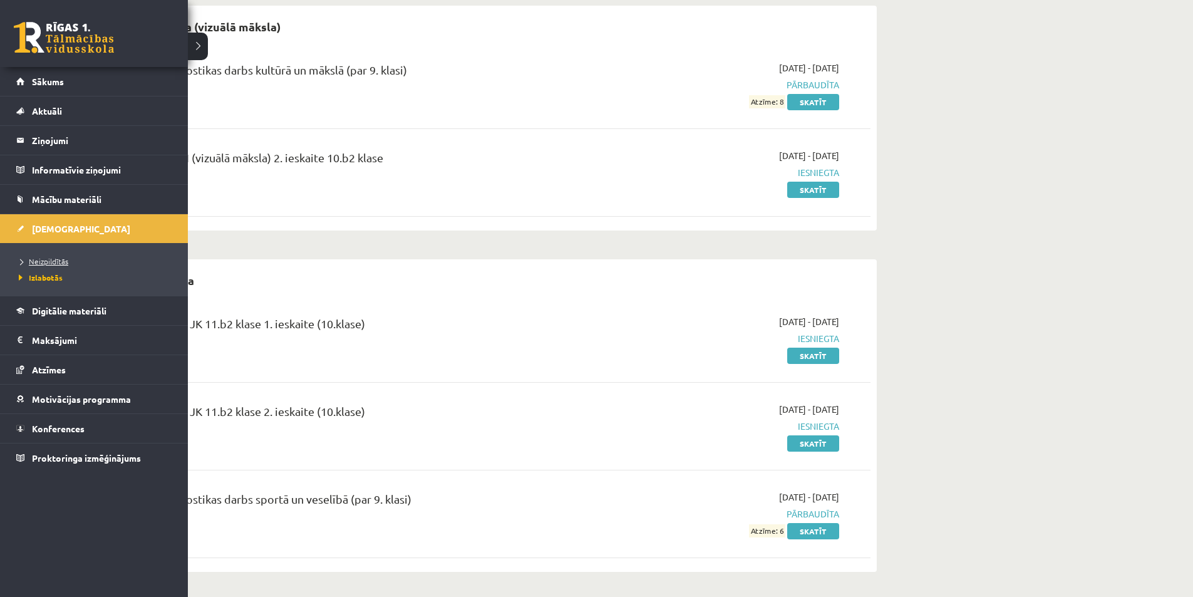
click at [49, 264] on span "Neizpildītās" at bounding box center [42, 261] width 53 height 10
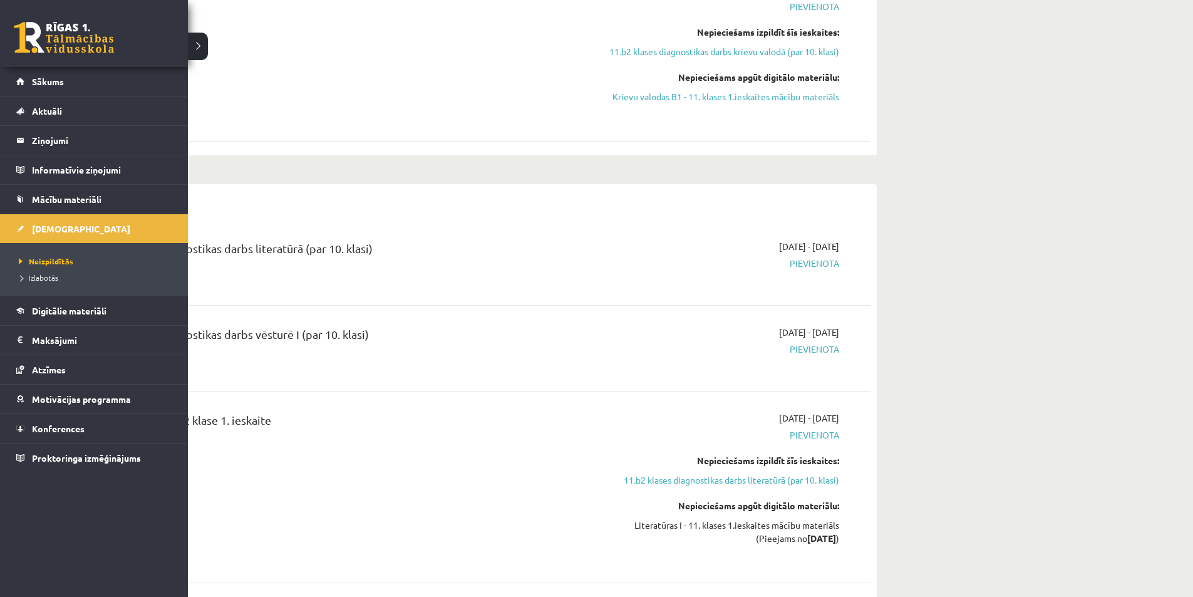
click at [38, 284] on li "Izlabotās" at bounding box center [96, 277] width 160 height 16
click at [41, 280] on span "Izlabotās" at bounding box center [39, 277] width 47 height 10
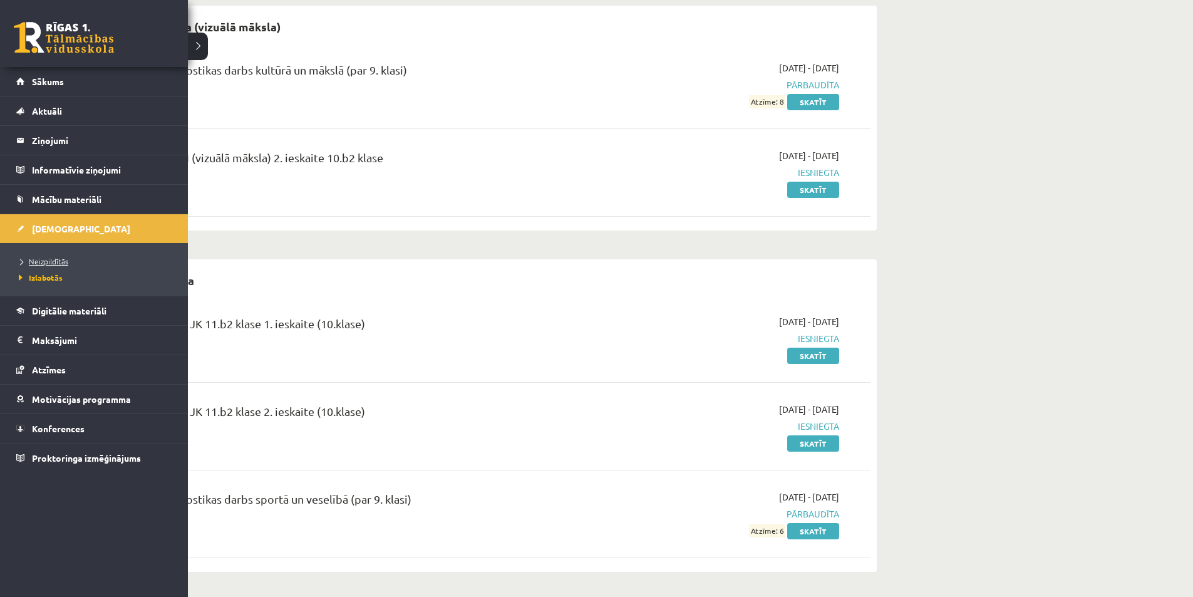
click at [34, 259] on span "Neizpildītās" at bounding box center [42, 261] width 53 height 10
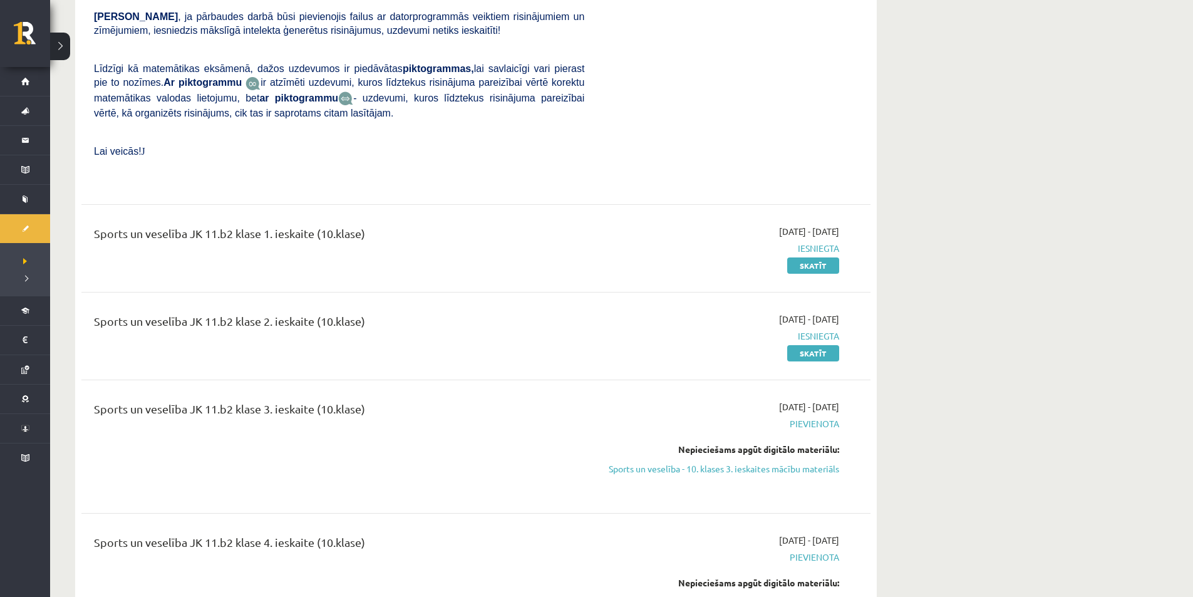
scroll to position [4546, 0]
